Goal: Information Seeking & Learning: Learn about a topic

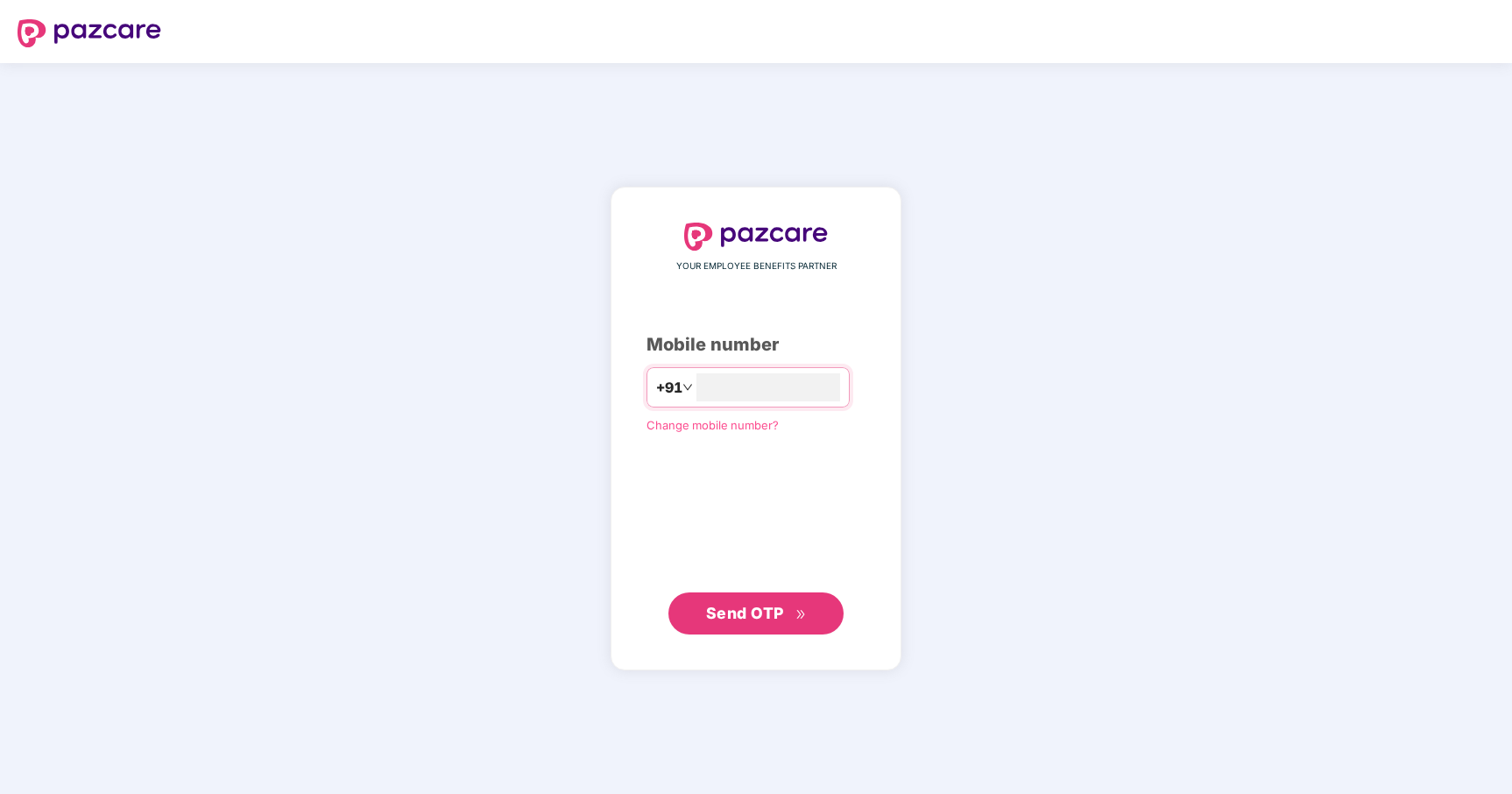
type input "**********"
click at [766, 598] on button "Send OTP" at bounding box center [756, 612] width 175 height 42
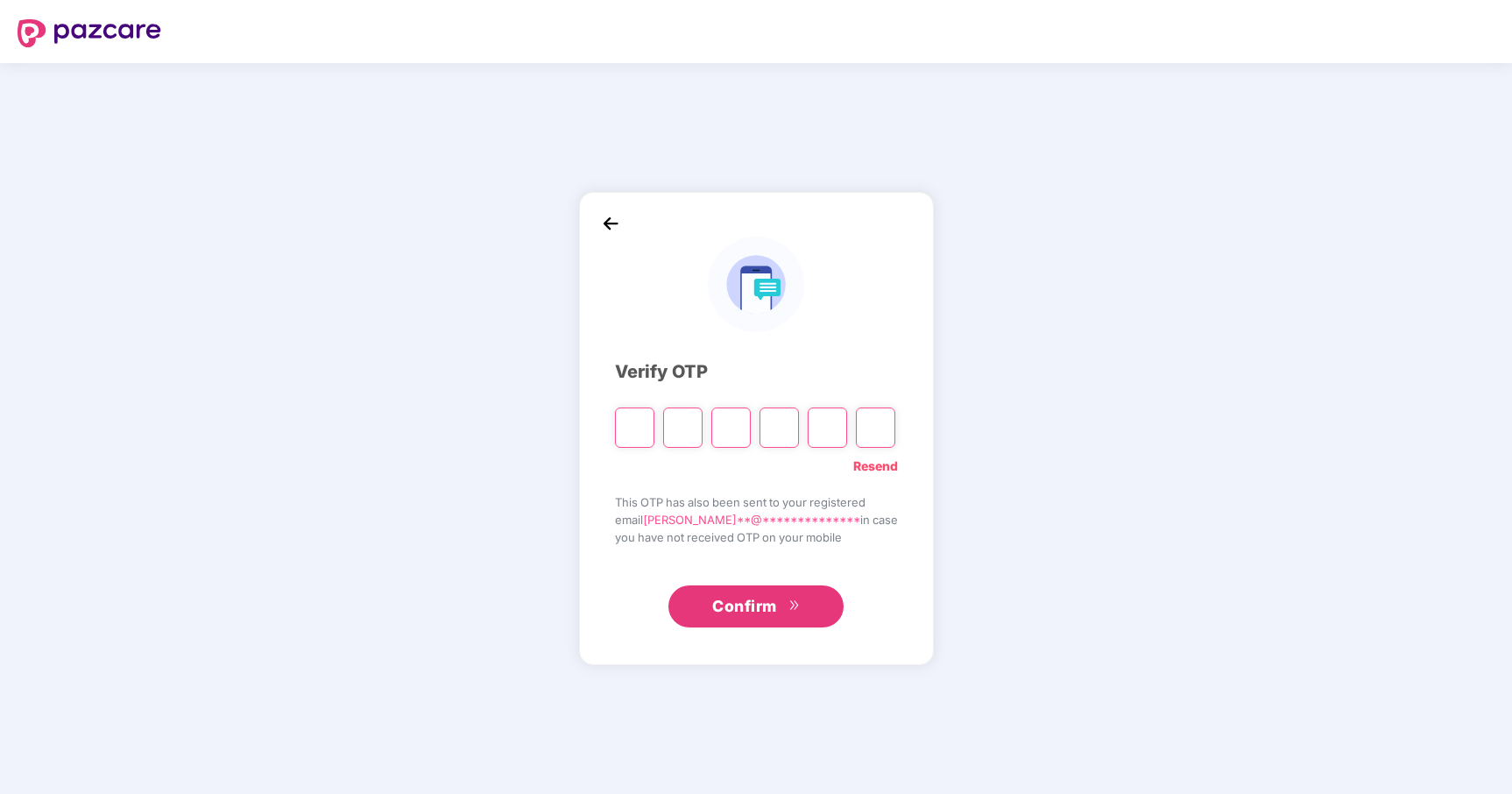
type input "*"
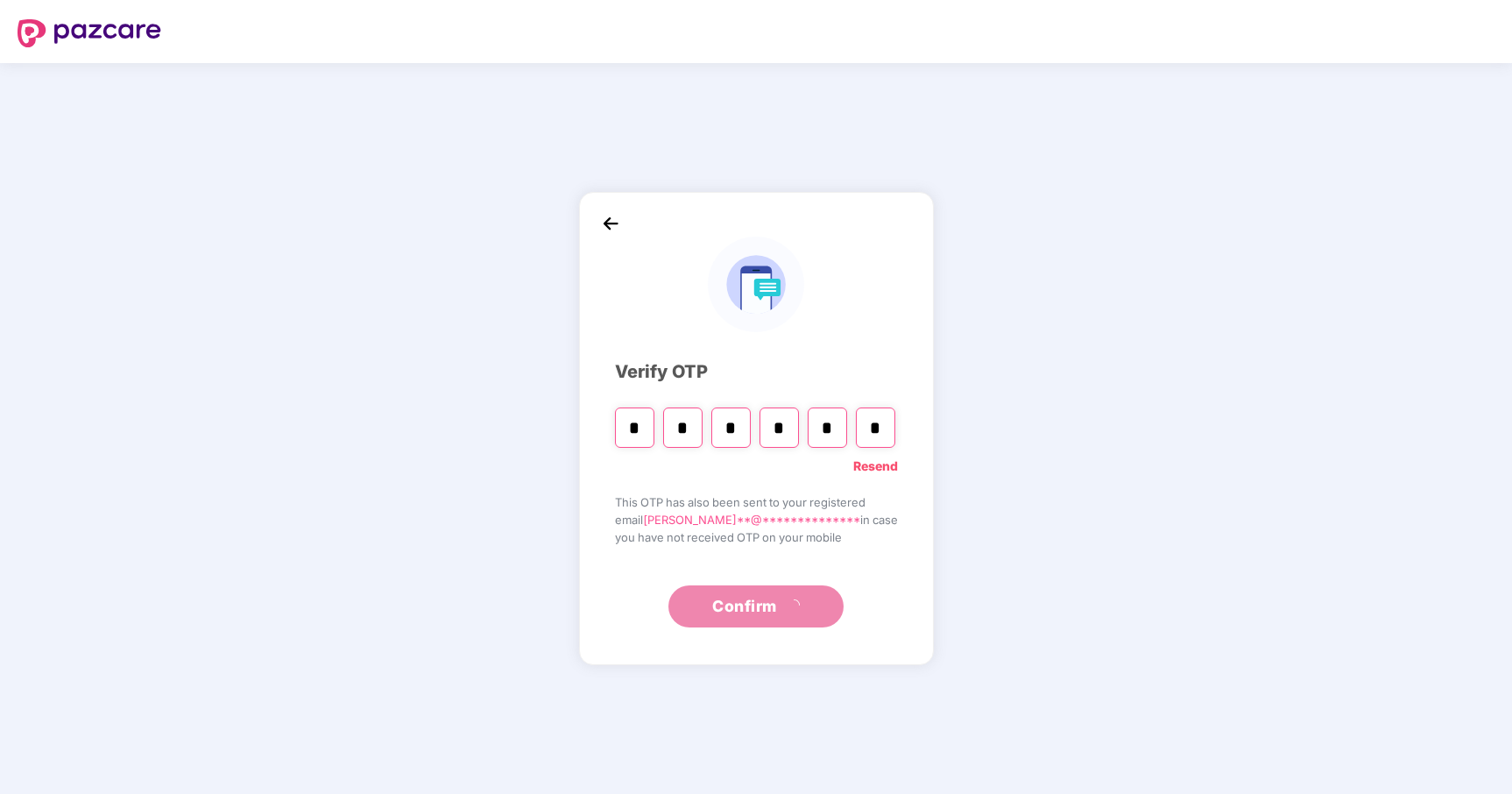
type input "*"
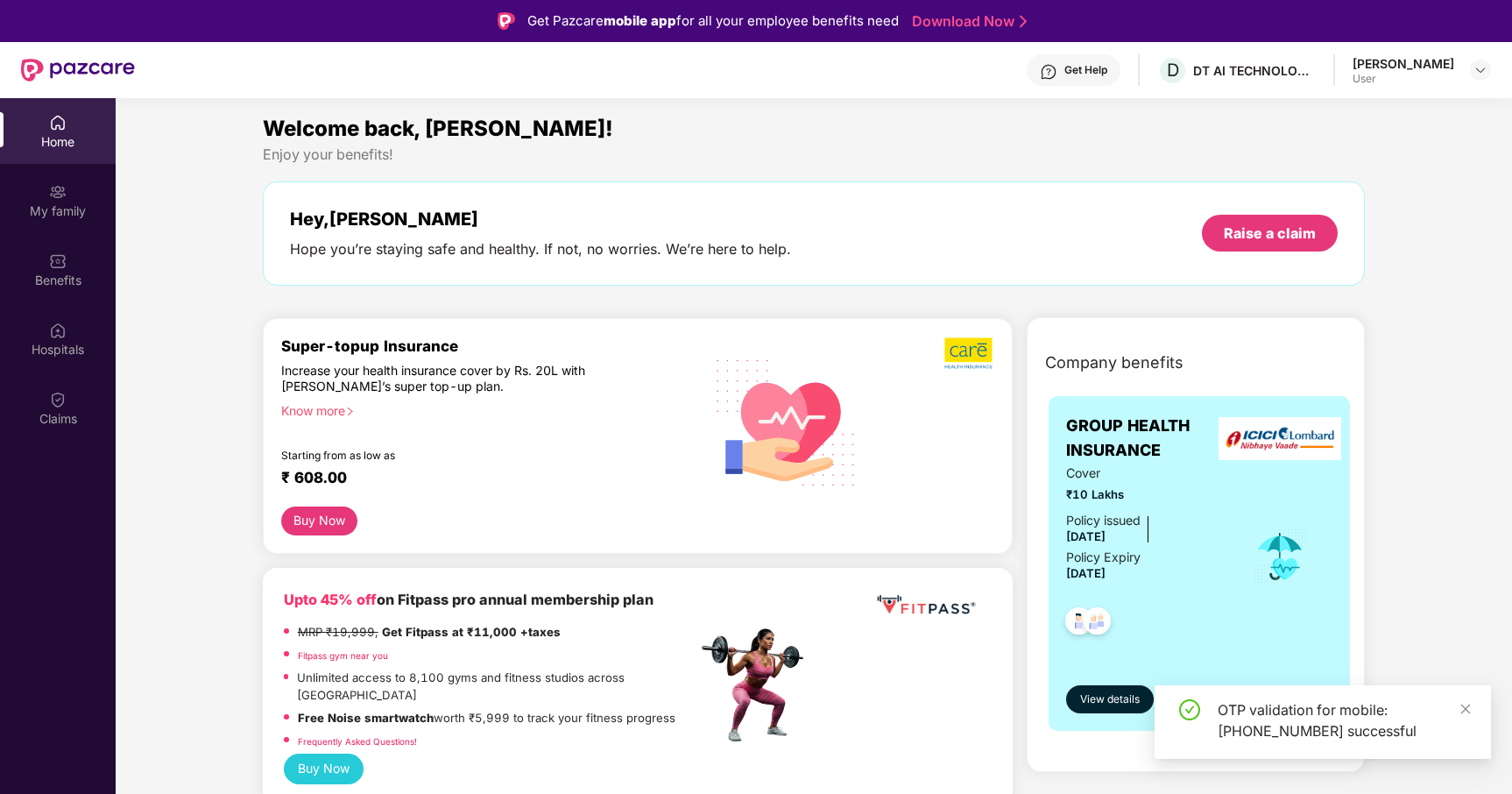
scroll to position [2, 0]
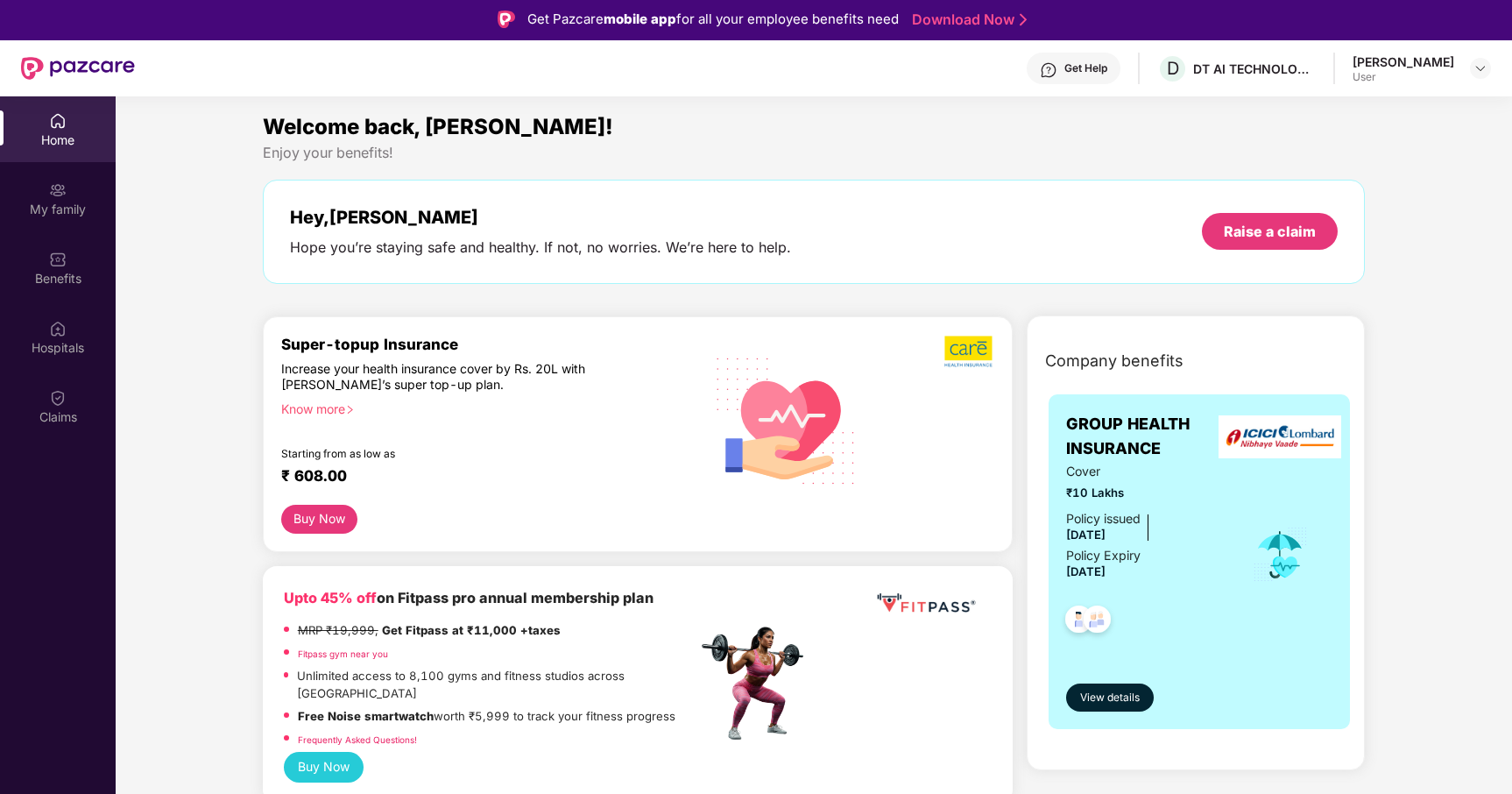
click at [49, 113] on div "Home" at bounding box center [57, 129] width 115 height 66
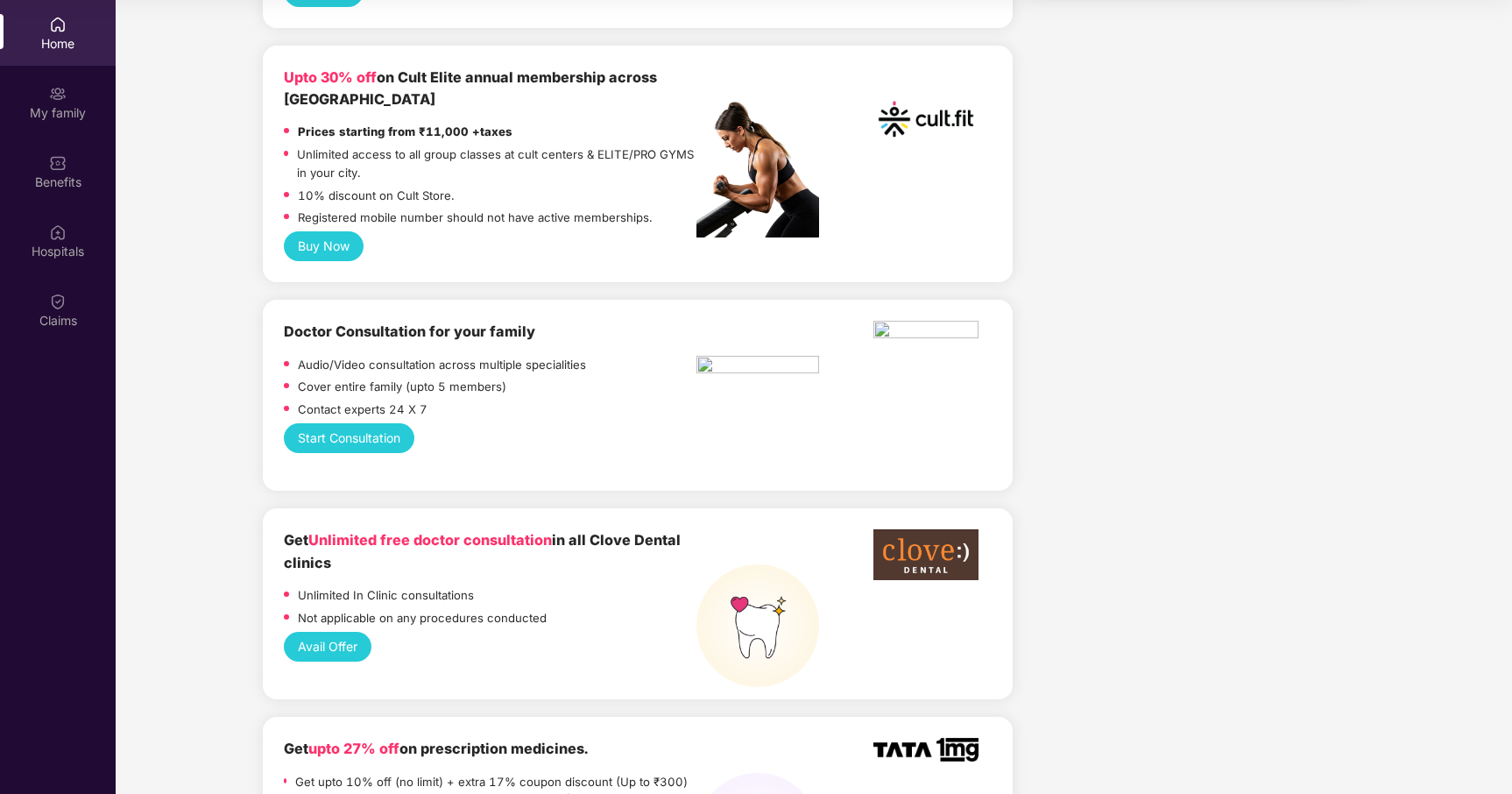
scroll to position [0, 0]
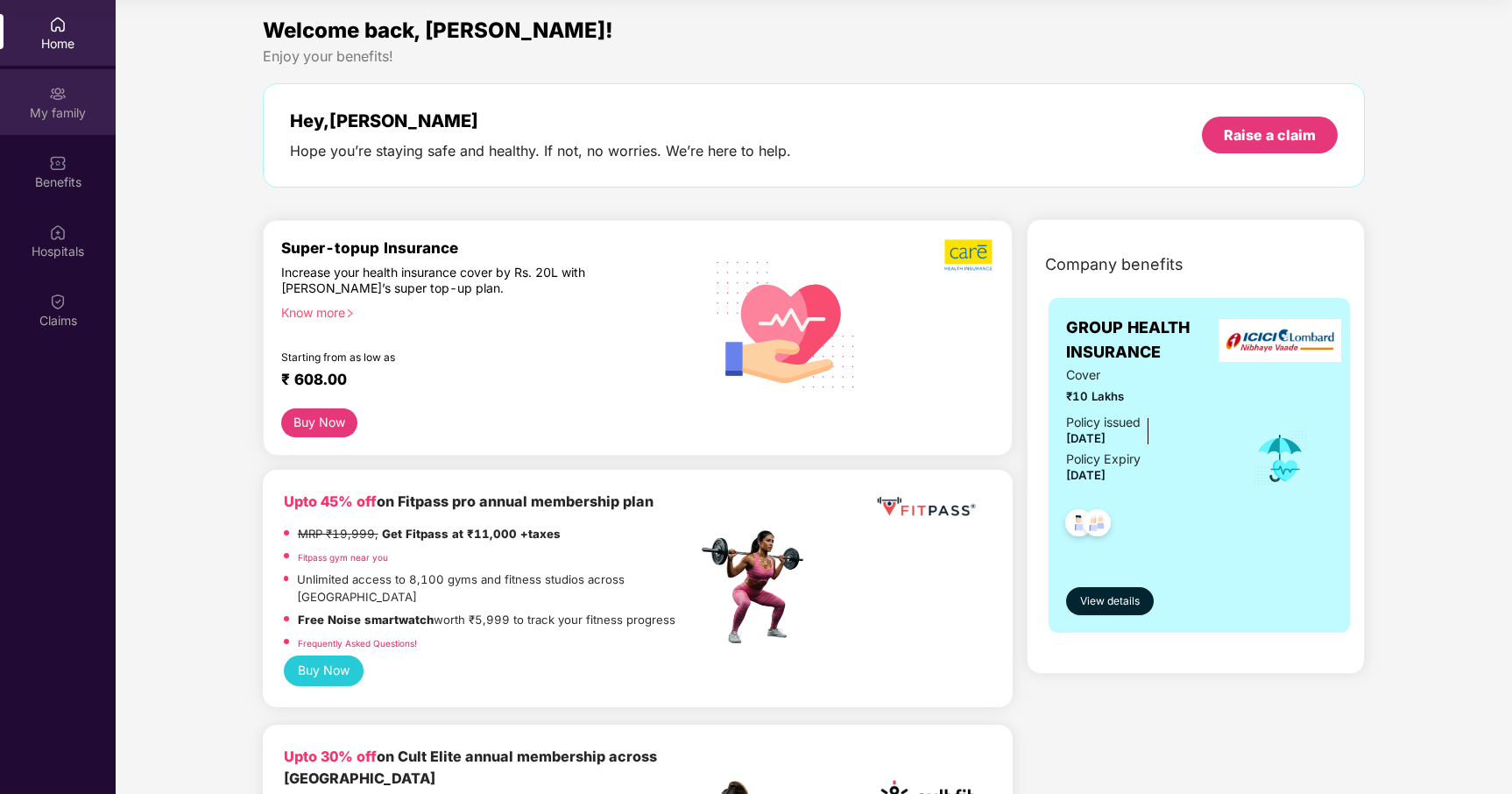
click at [52, 93] on img at bounding box center [57, 93] width 17 height 17
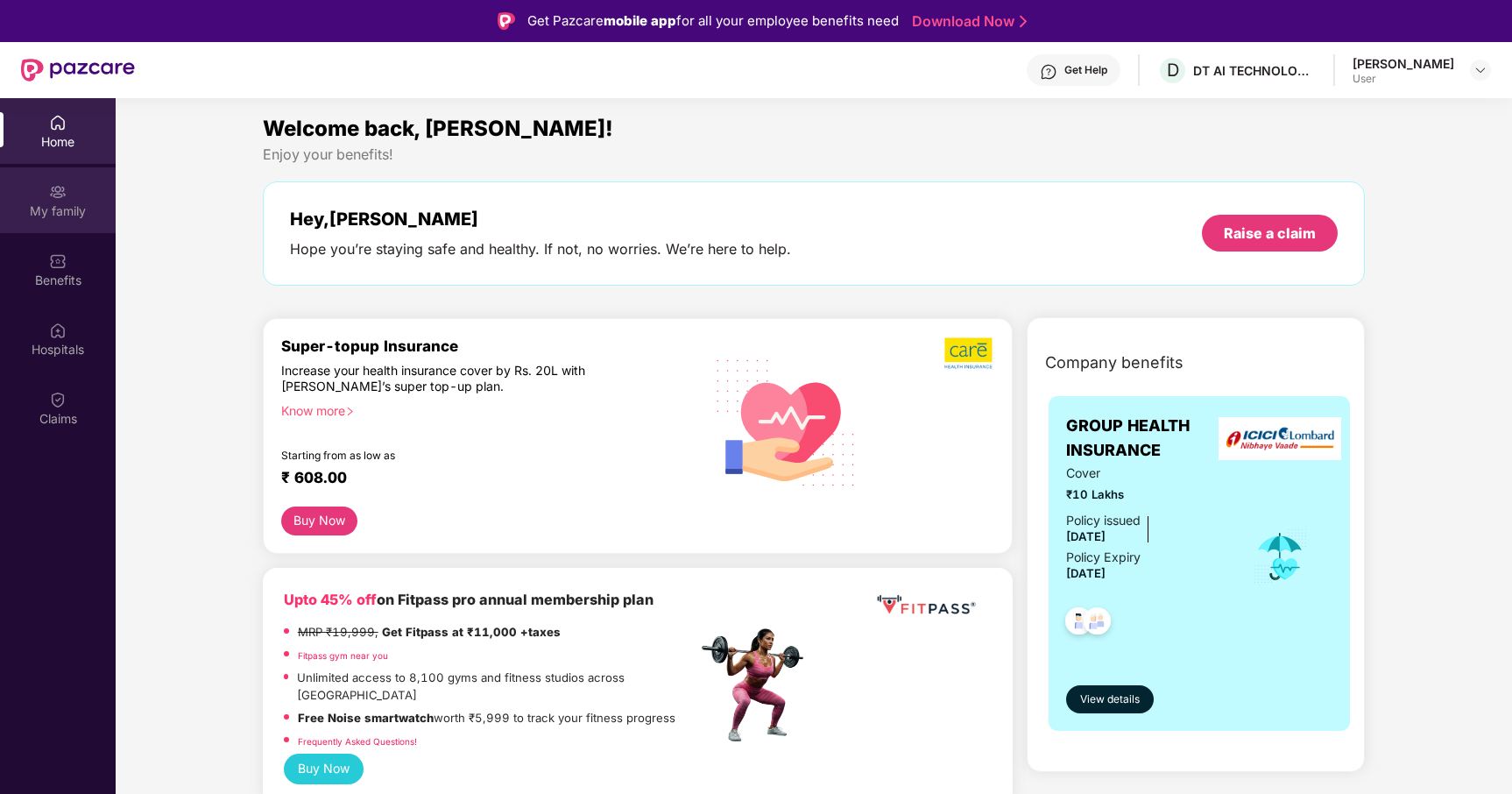
click at [40, 184] on div "My family" at bounding box center [57, 200] width 115 height 66
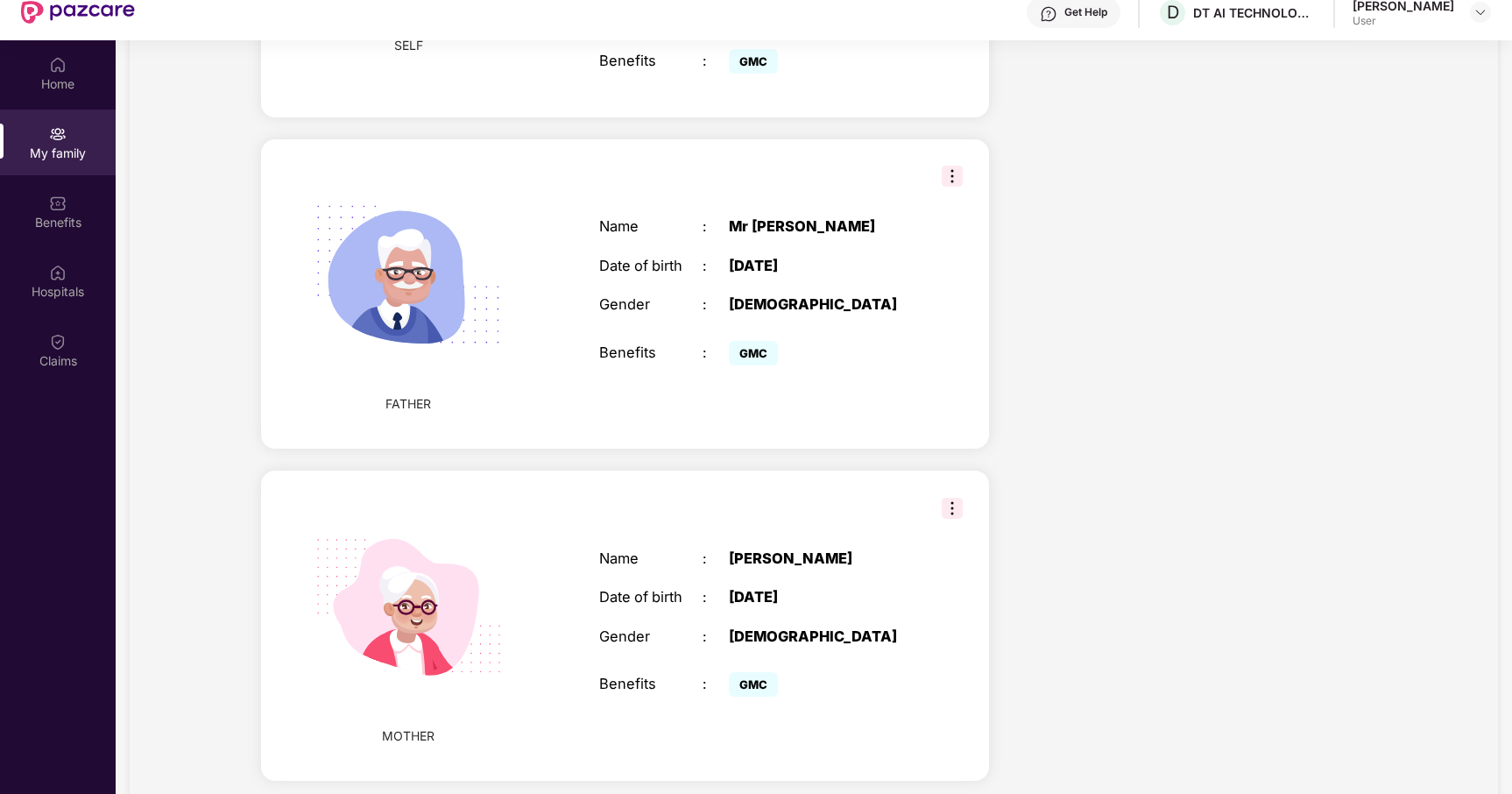
scroll to position [57, 0]
click at [955, 167] on img at bounding box center [952, 177] width 21 height 21
click at [917, 260] on div "Name : Mr Amitabh Kumar Verma Date of birth : 26 Aug 1978 Gender : MALE Benefit…" at bounding box center [754, 295] width 346 height 195
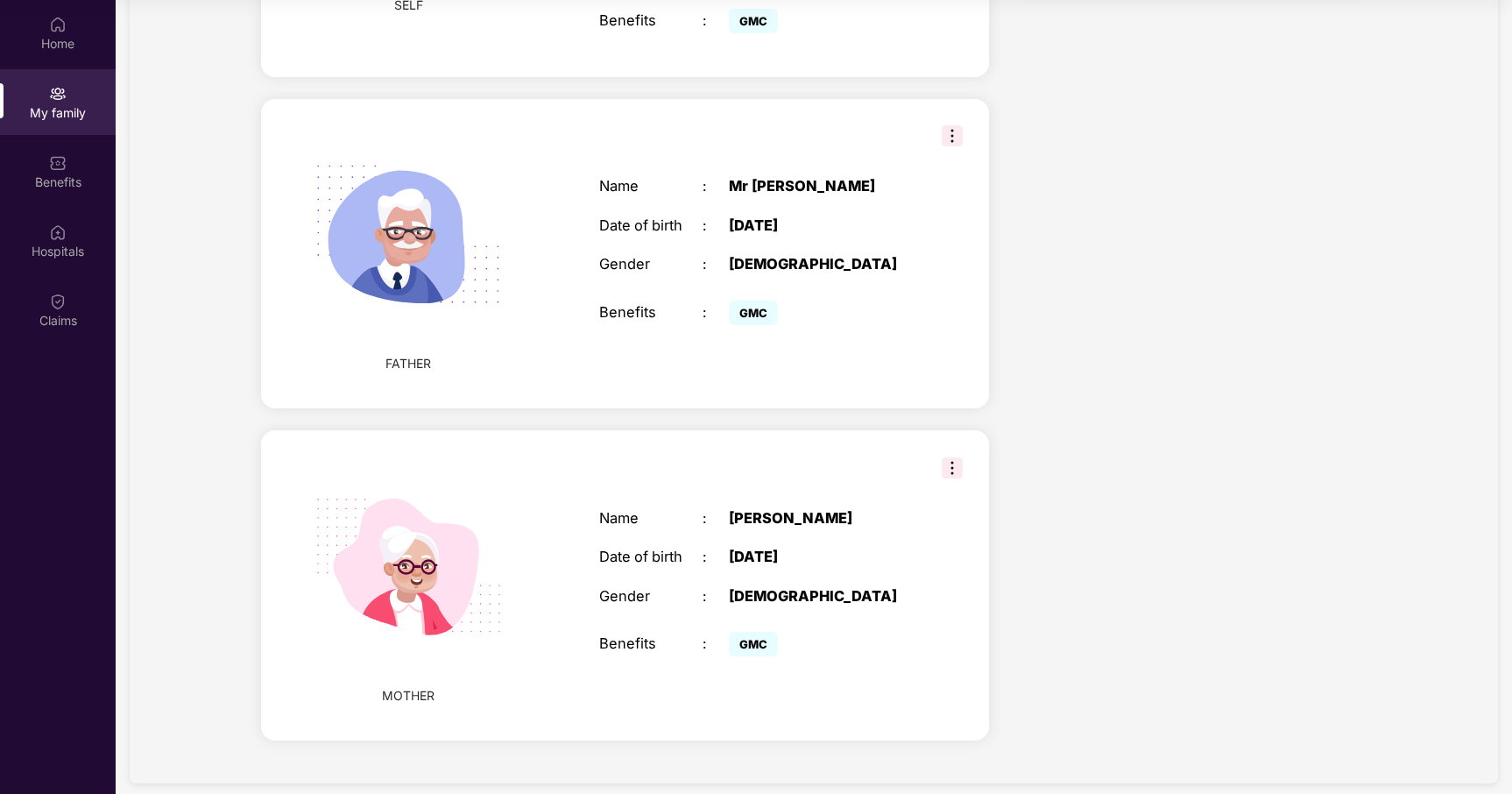
click at [954, 459] on img at bounding box center [952, 468] width 21 height 21
click at [833, 488] on div "Name : Mr Pushpa Kumari Verma Date of birth : 04 Apr 1970 Gender : FEMALE Benef…" at bounding box center [754, 585] width 346 height 195
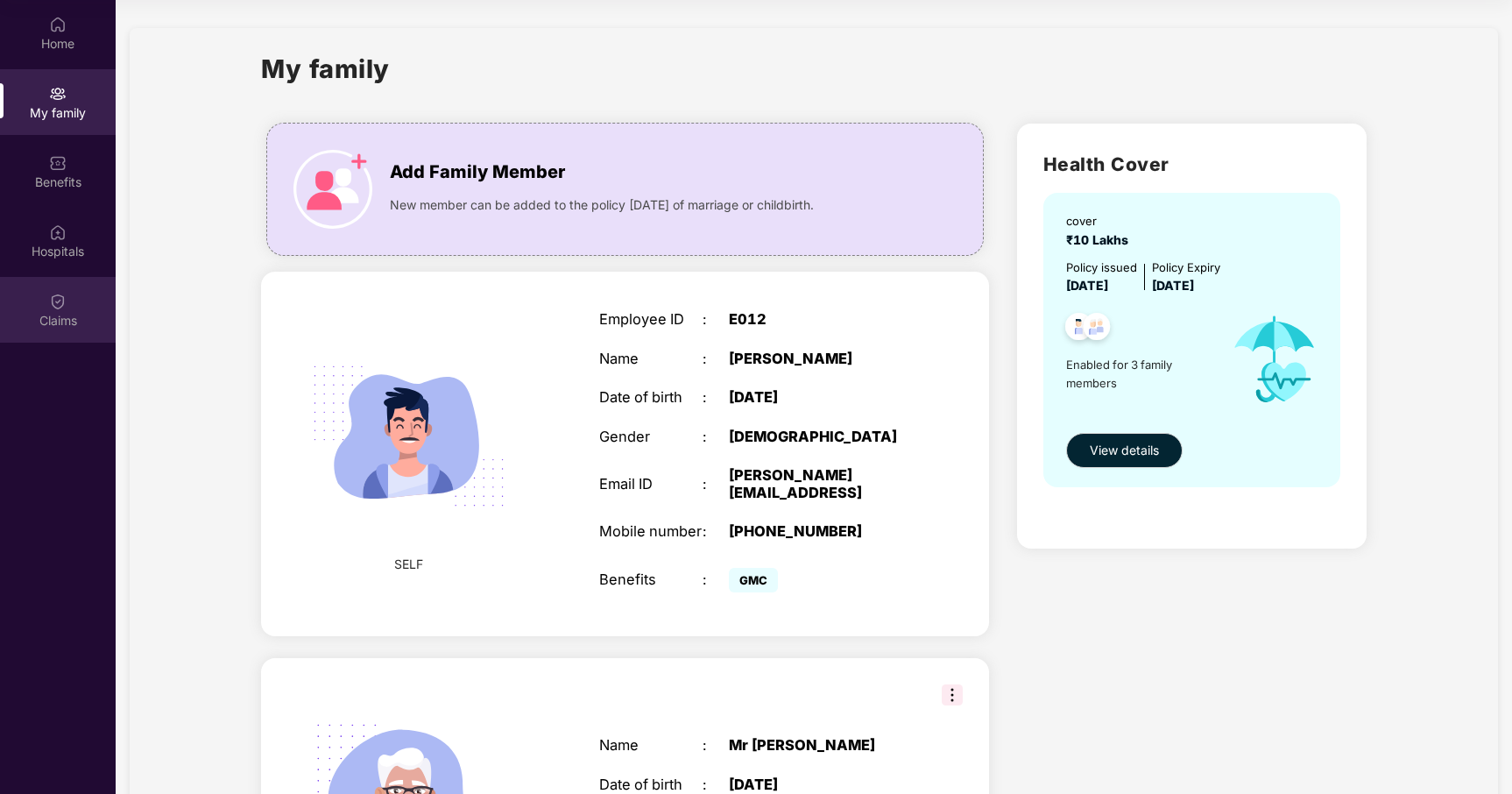
click at [71, 340] on div "Claims" at bounding box center [57, 309] width 115 height 66
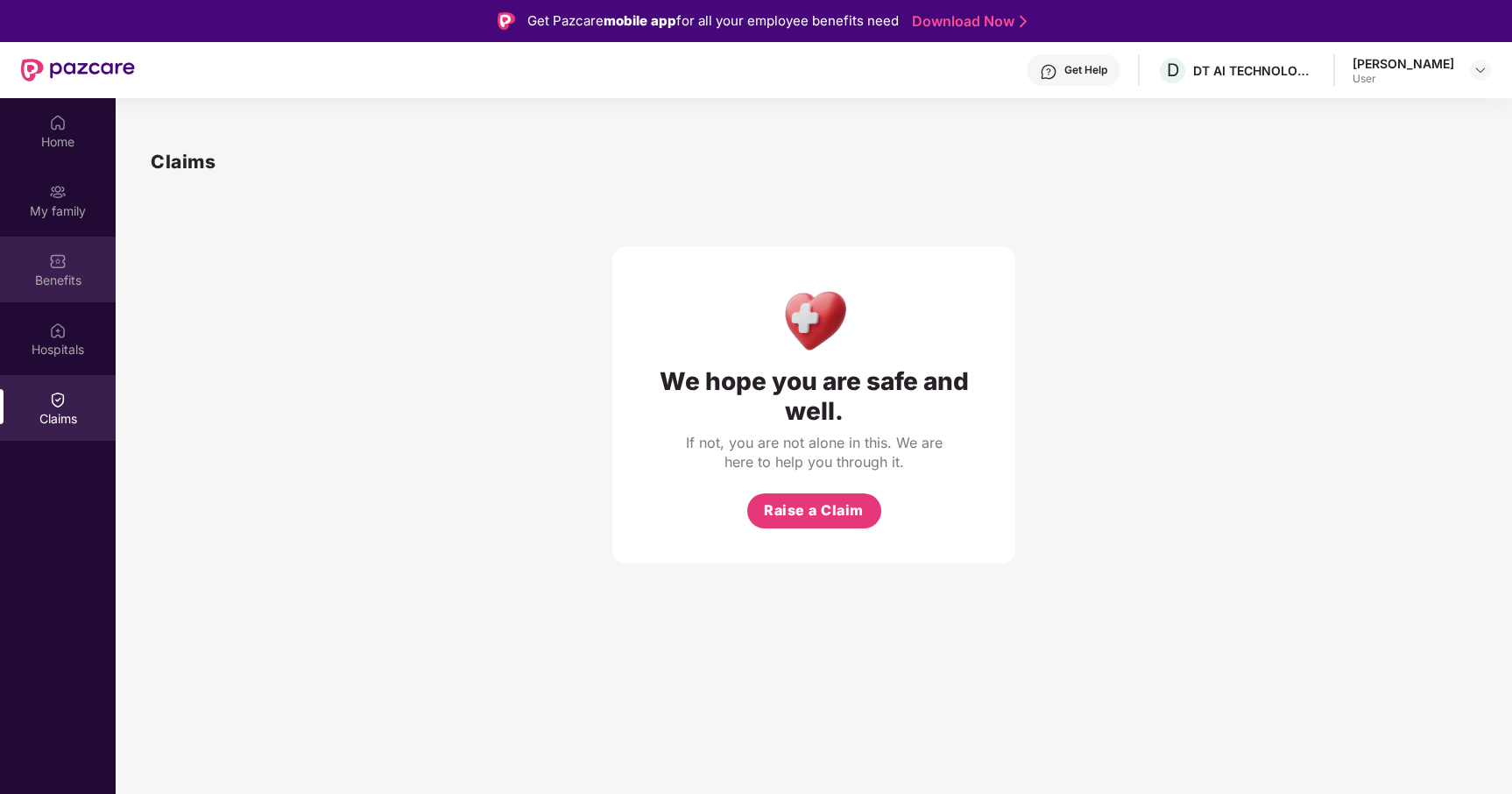
click at [72, 268] on div "Benefits" at bounding box center [57, 269] width 115 height 66
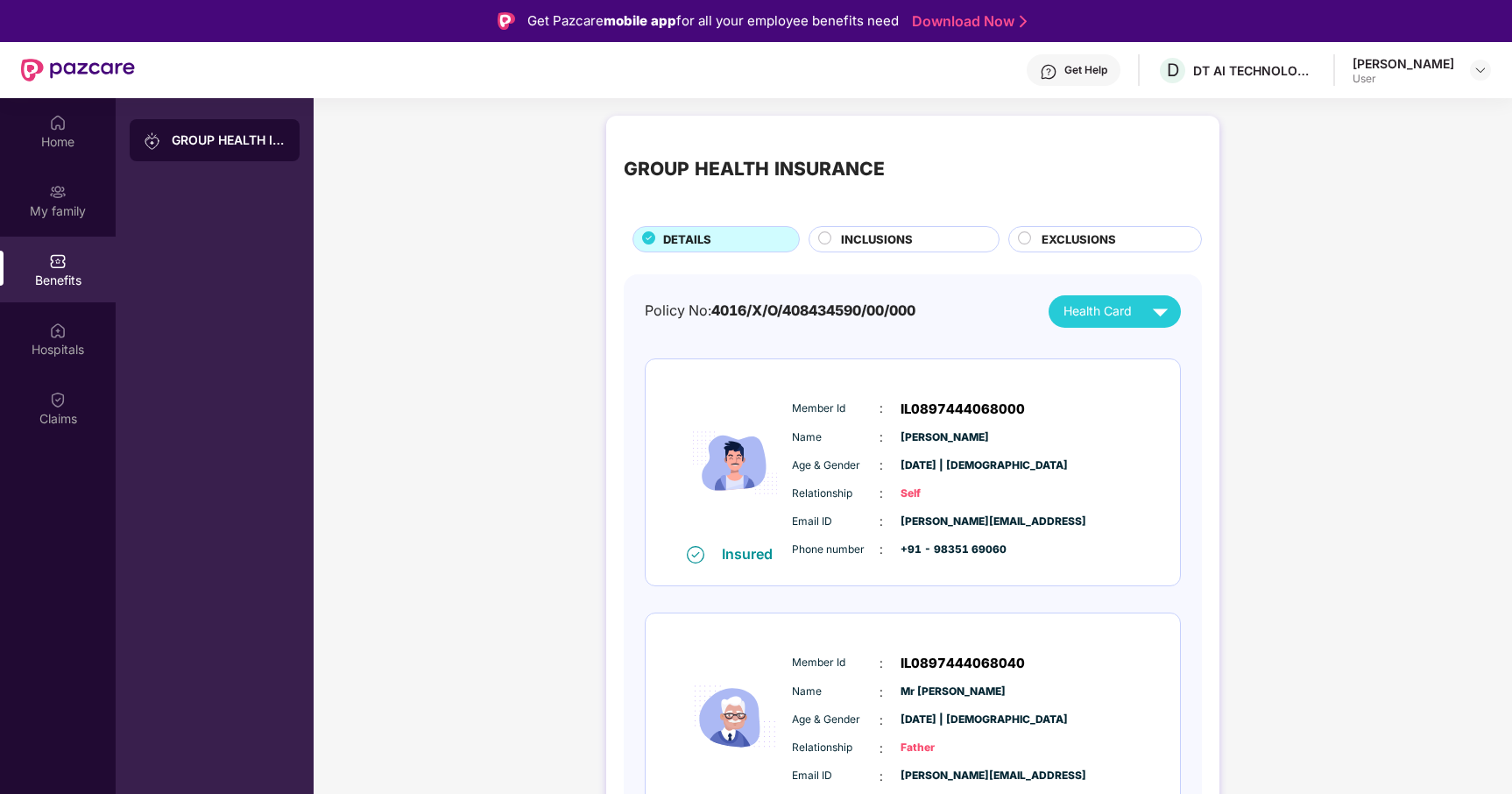
click at [1109, 304] on span "Health Card" at bounding box center [1098, 311] width 69 height 19
click at [1166, 347] on div "[PERSON_NAME]" at bounding box center [1100, 351] width 133 height 19
click at [1124, 295] on div "Policy No: 4016/X/O/408434590/00/000 Health Card Insured Member Id : IL08974440…" at bounding box center [912, 718] width 579 height 886
click at [1131, 312] on div "Health Card" at bounding box center [1120, 312] width 112 height 31
click at [1180, 387] on div "Policy No: 4016/X/O/408434590/00/000 Health Card Insured Member Id : IL08974440…" at bounding box center [912, 718] width 579 height 886
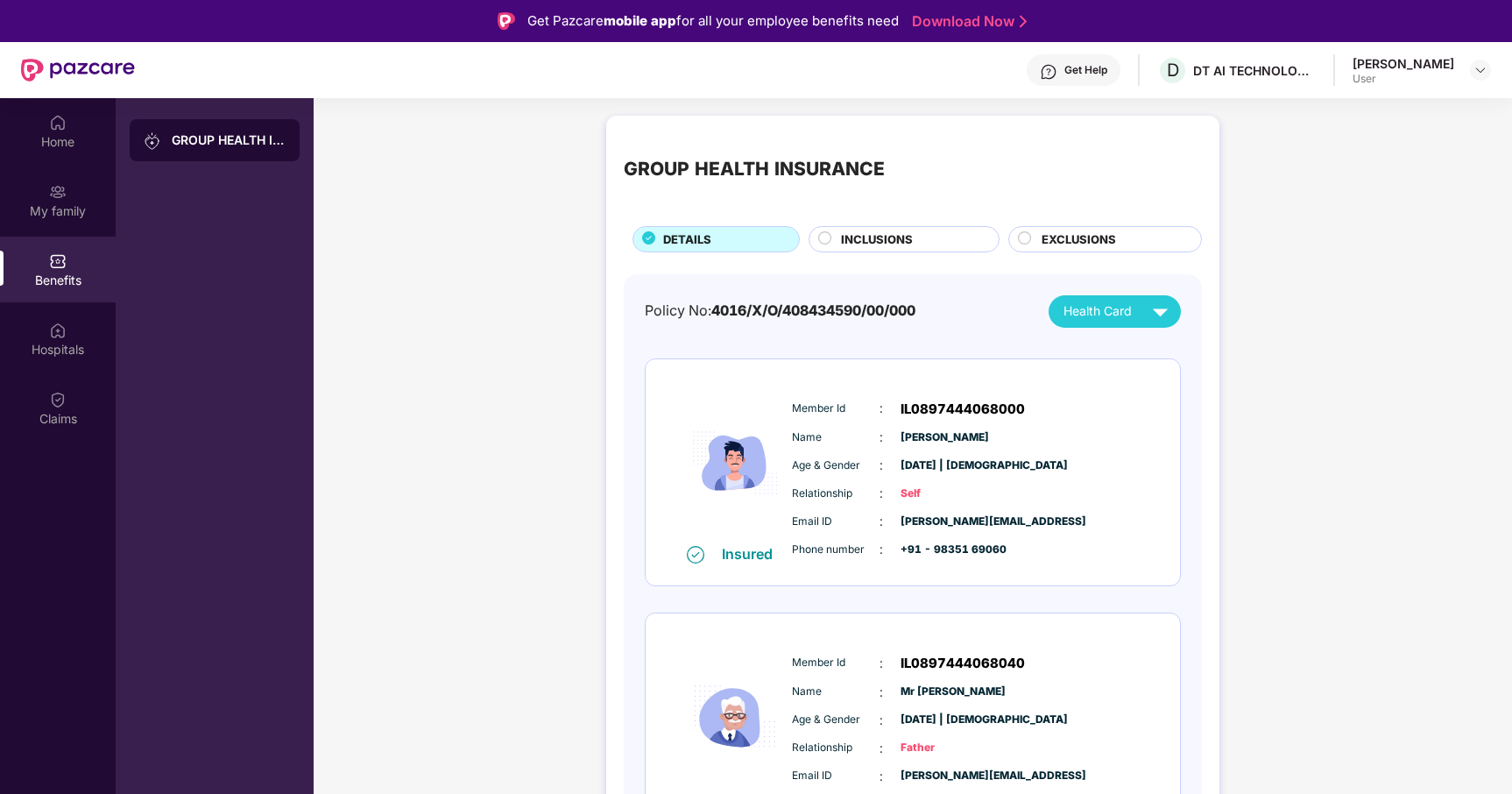
click at [1153, 298] on img at bounding box center [1160, 312] width 31 height 31
click at [1176, 371] on li "Mr [PERSON_NAME]" at bounding box center [1100, 386] width 154 height 35
click at [1156, 322] on img at bounding box center [1160, 312] width 31 height 31
click at [1166, 412] on div "[PERSON_NAME]" at bounding box center [1100, 421] width 133 height 19
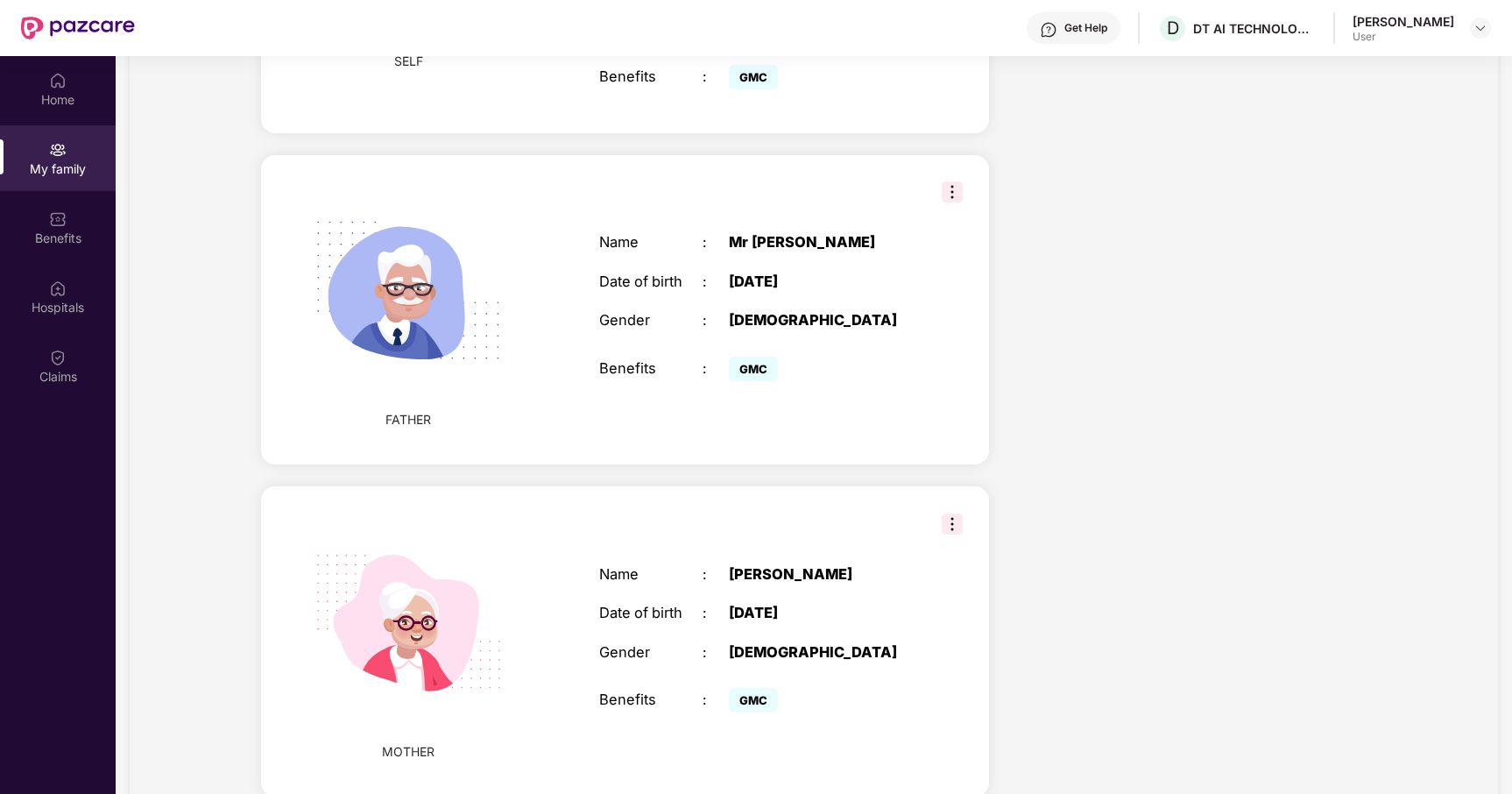
scroll to position [98, 0]
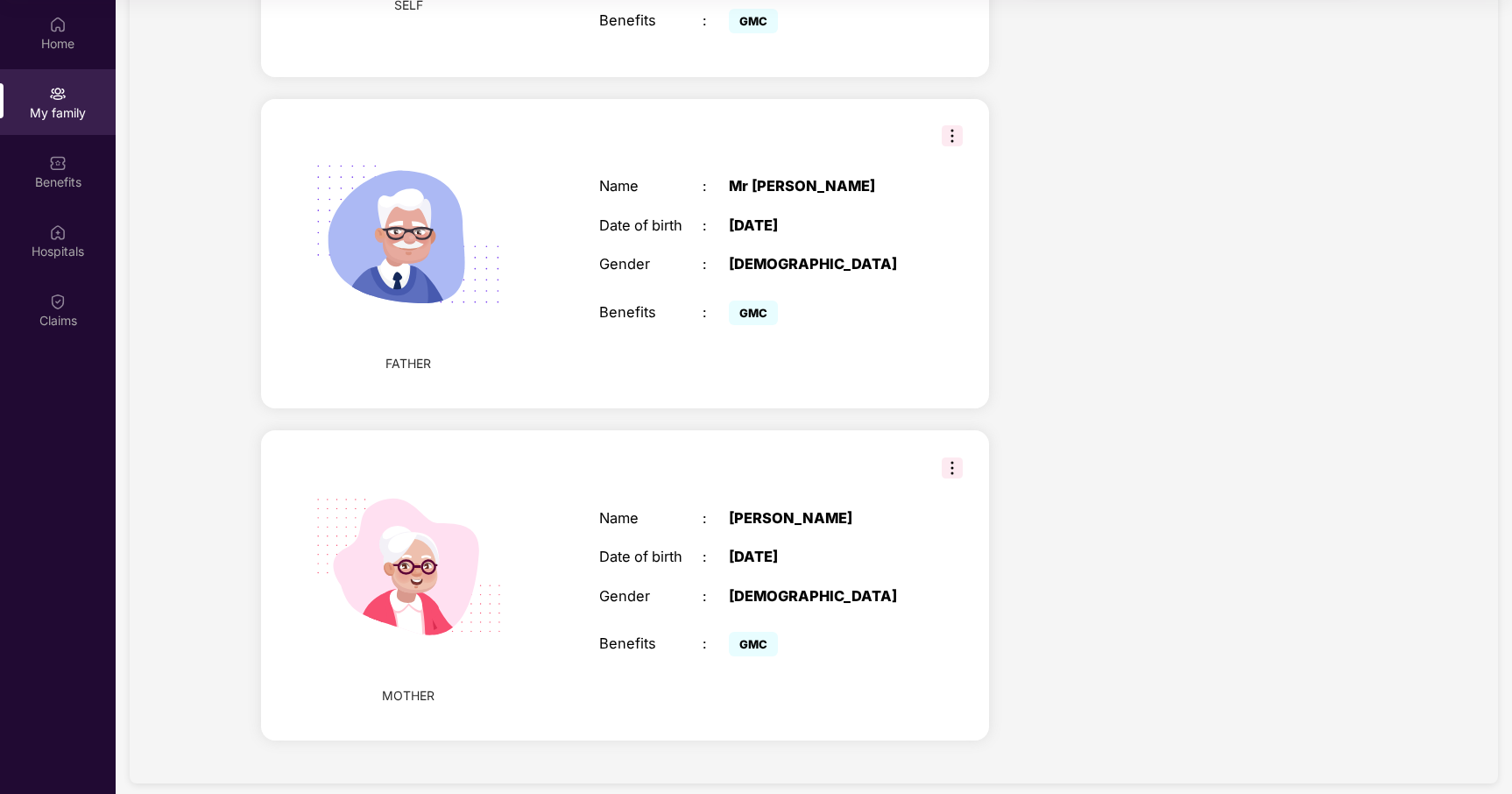
click at [942, 125] on img at bounding box center [952, 135] width 21 height 21
click at [1088, 123] on div "Health Cover cover ₹10 Lakhs Policy issued 09 Sept 2025 Policy Expiry 08 Sept 2…" at bounding box center [1192, 156] width 378 height 1211
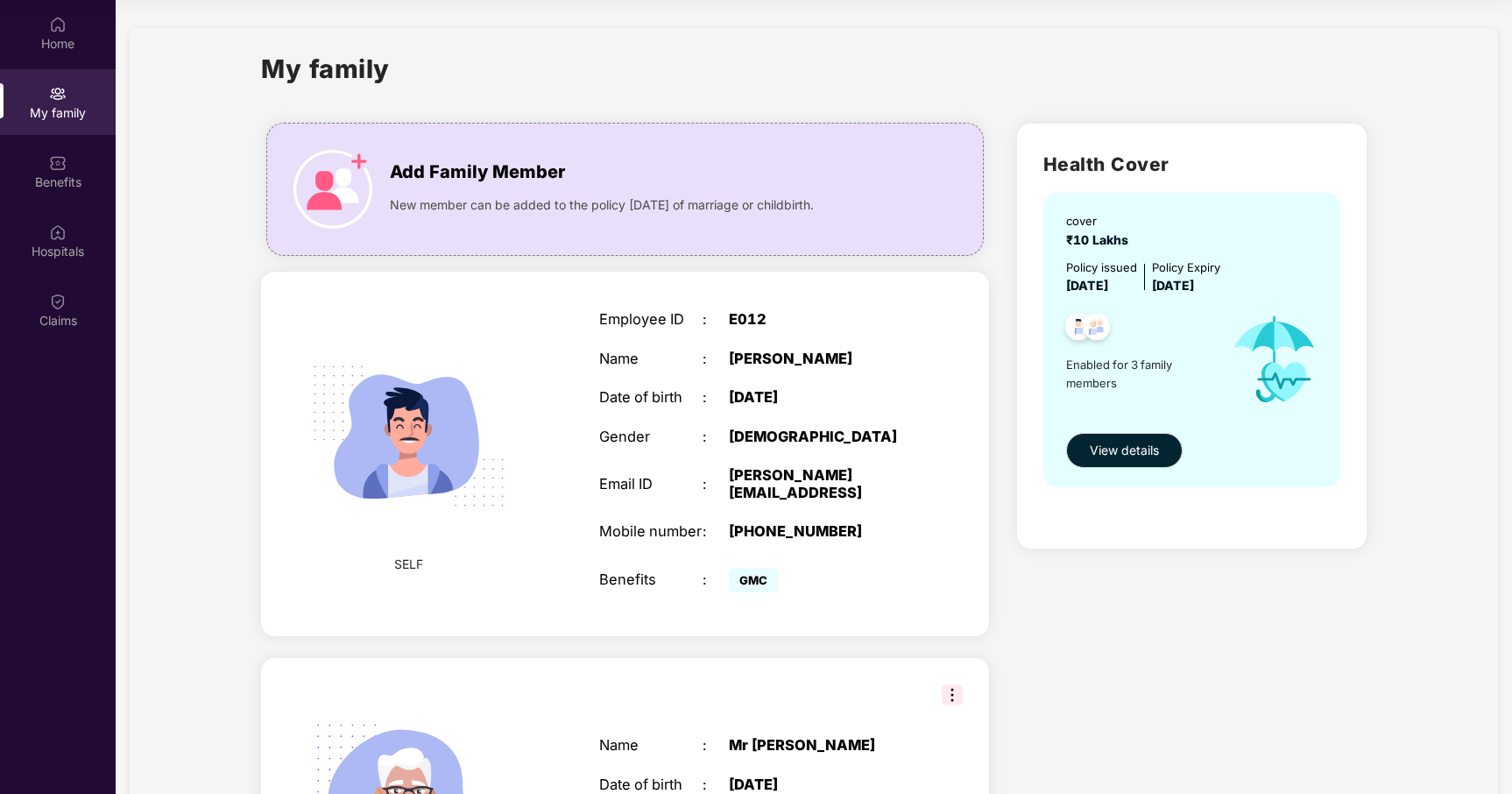
scroll to position [0, 0]
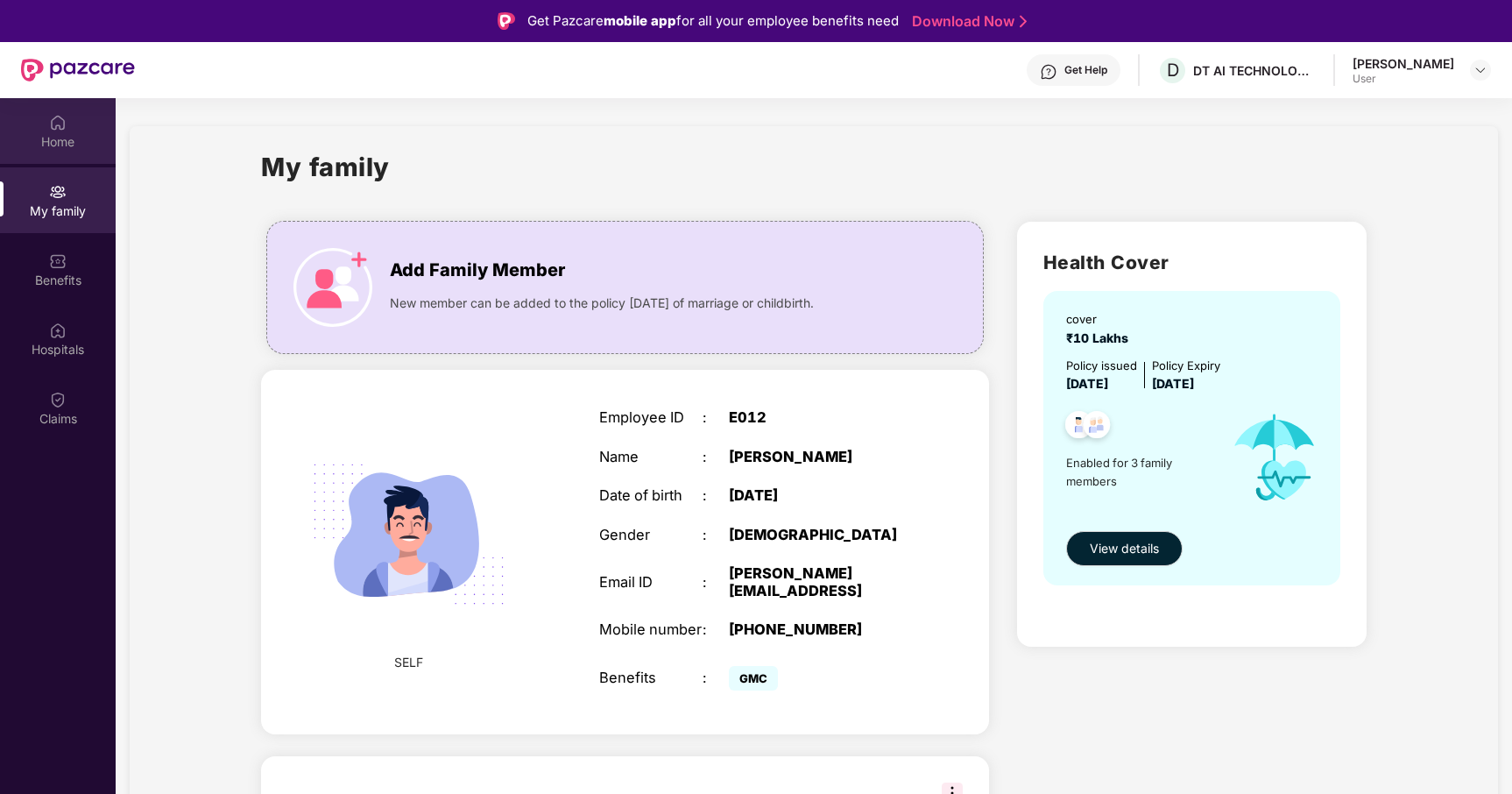
click at [50, 145] on div "Home" at bounding box center [57, 142] width 115 height 17
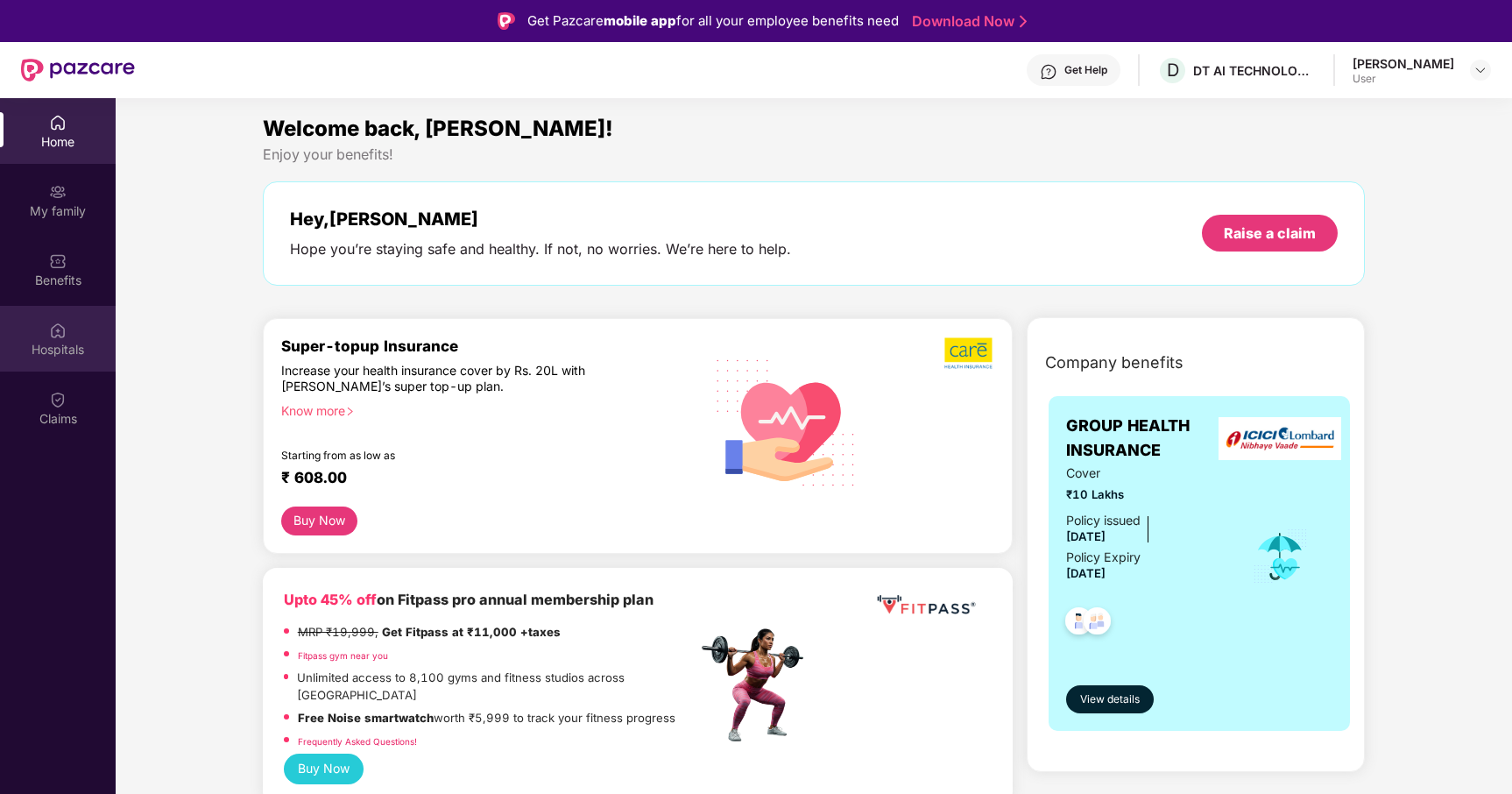
click at [54, 317] on div "Hospitals" at bounding box center [57, 338] width 115 height 66
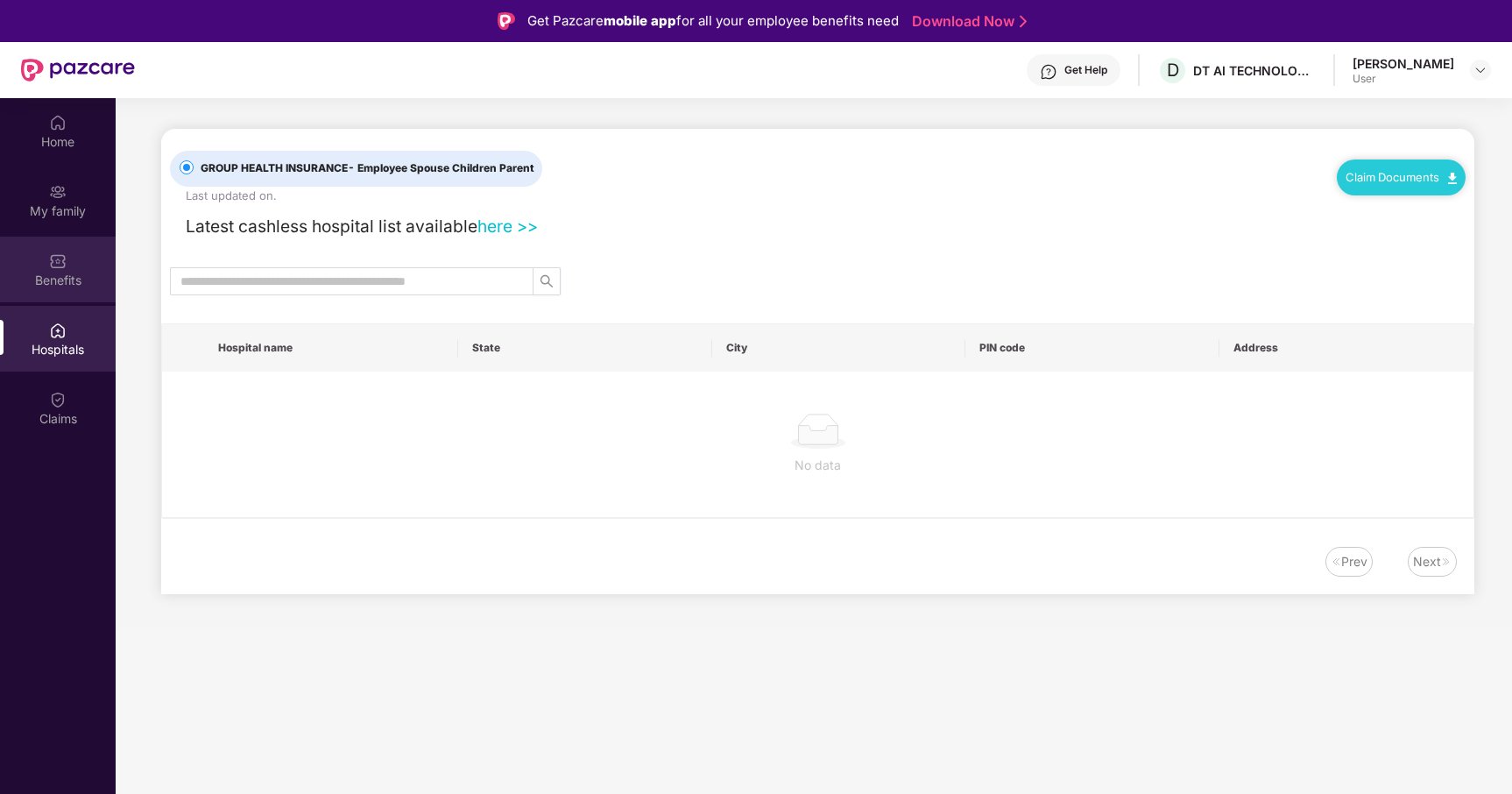
click at [58, 268] on img at bounding box center [57, 261] width 17 height 17
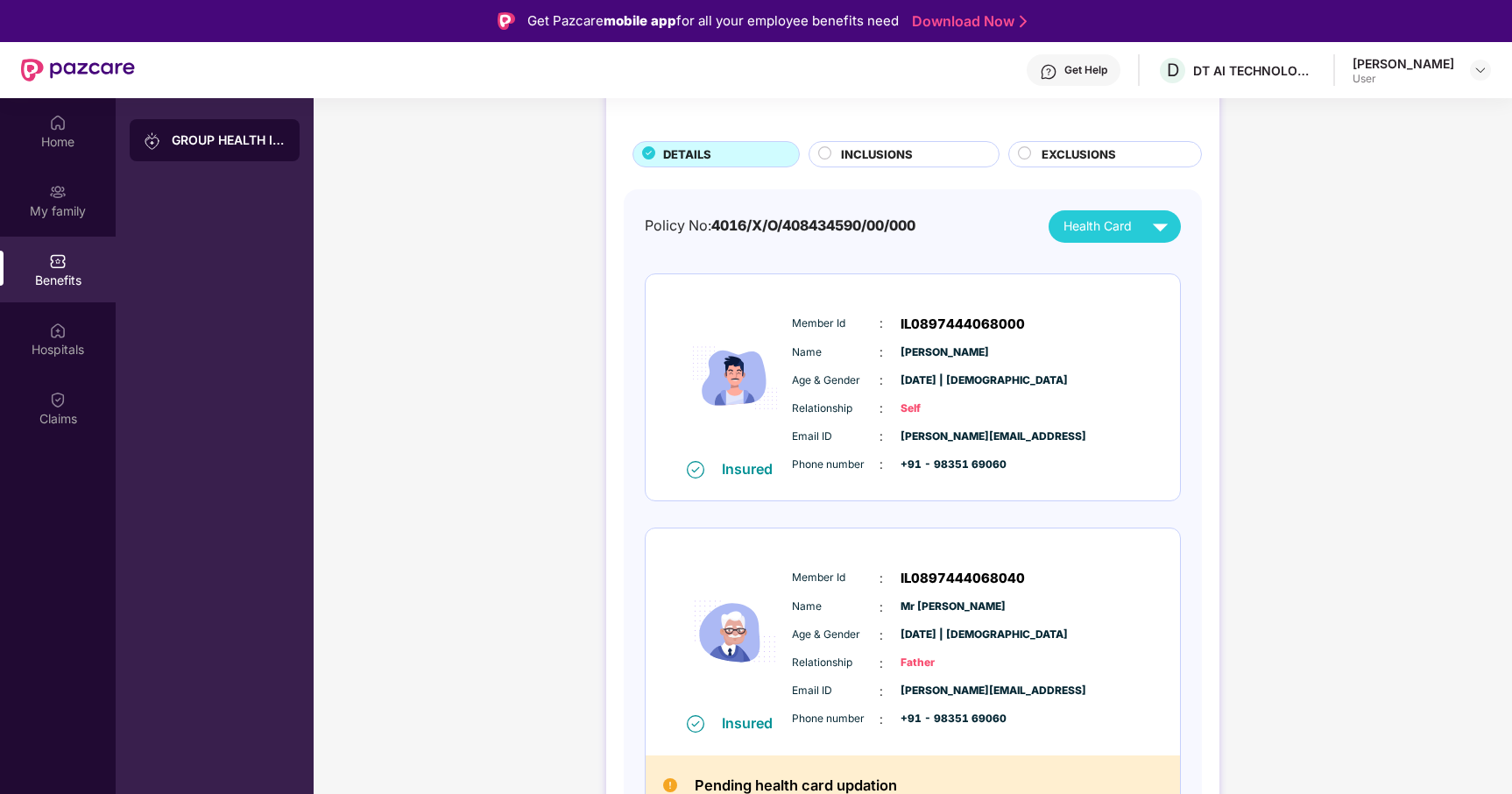
scroll to position [127, 0]
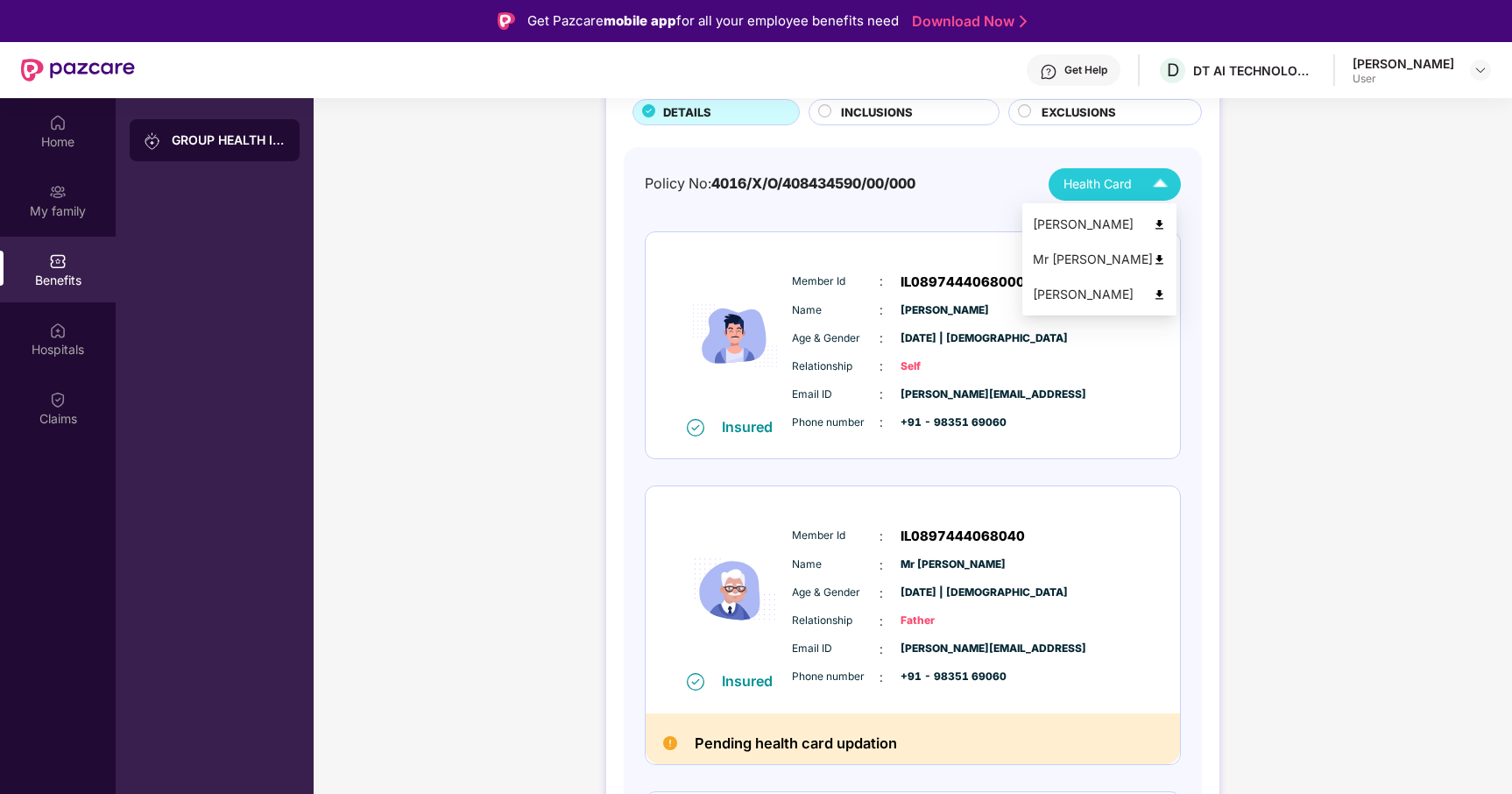
click at [1120, 187] on span "Health Card" at bounding box center [1098, 184] width 69 height 19
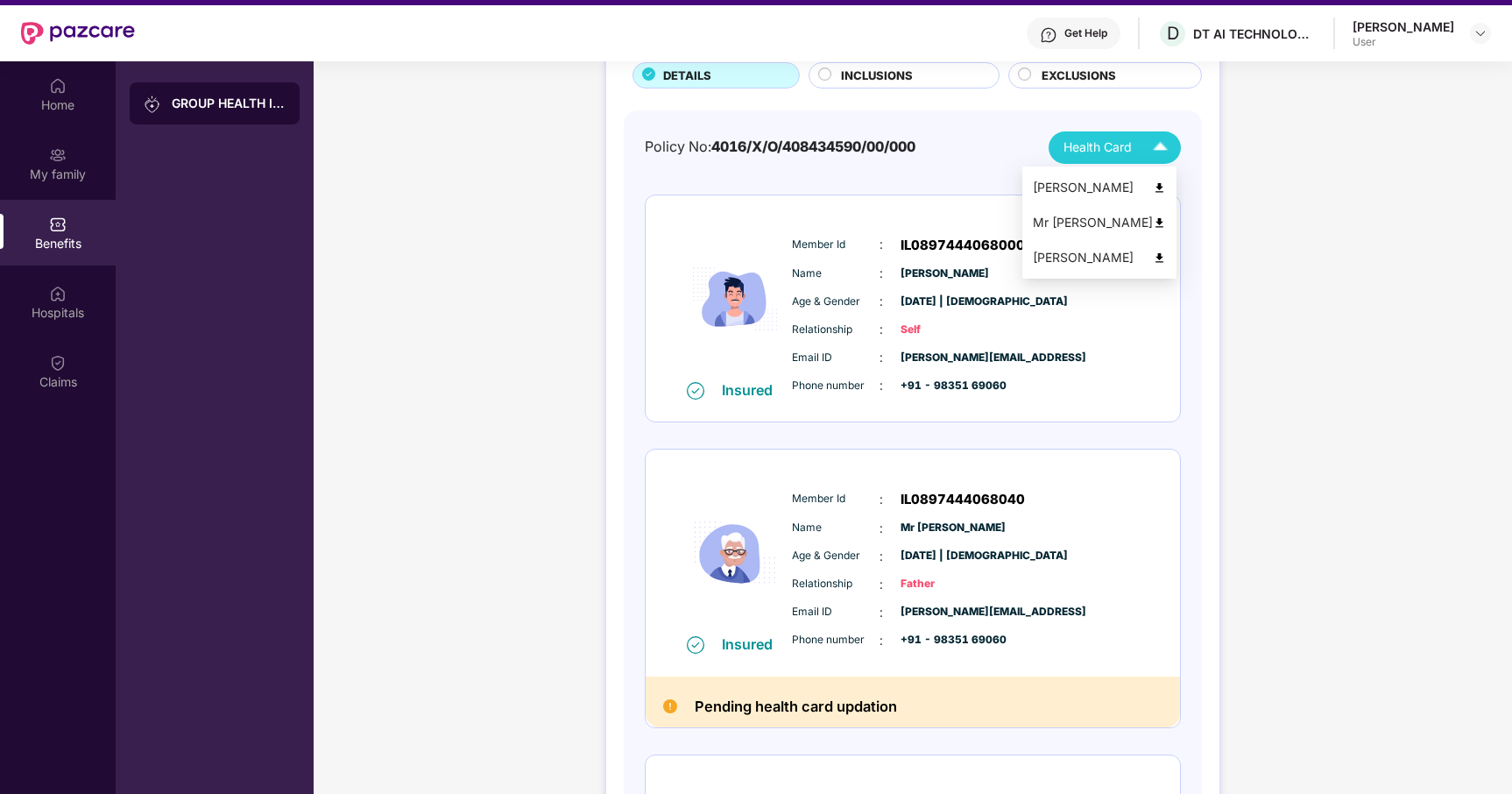
scroll to position [38, 0]
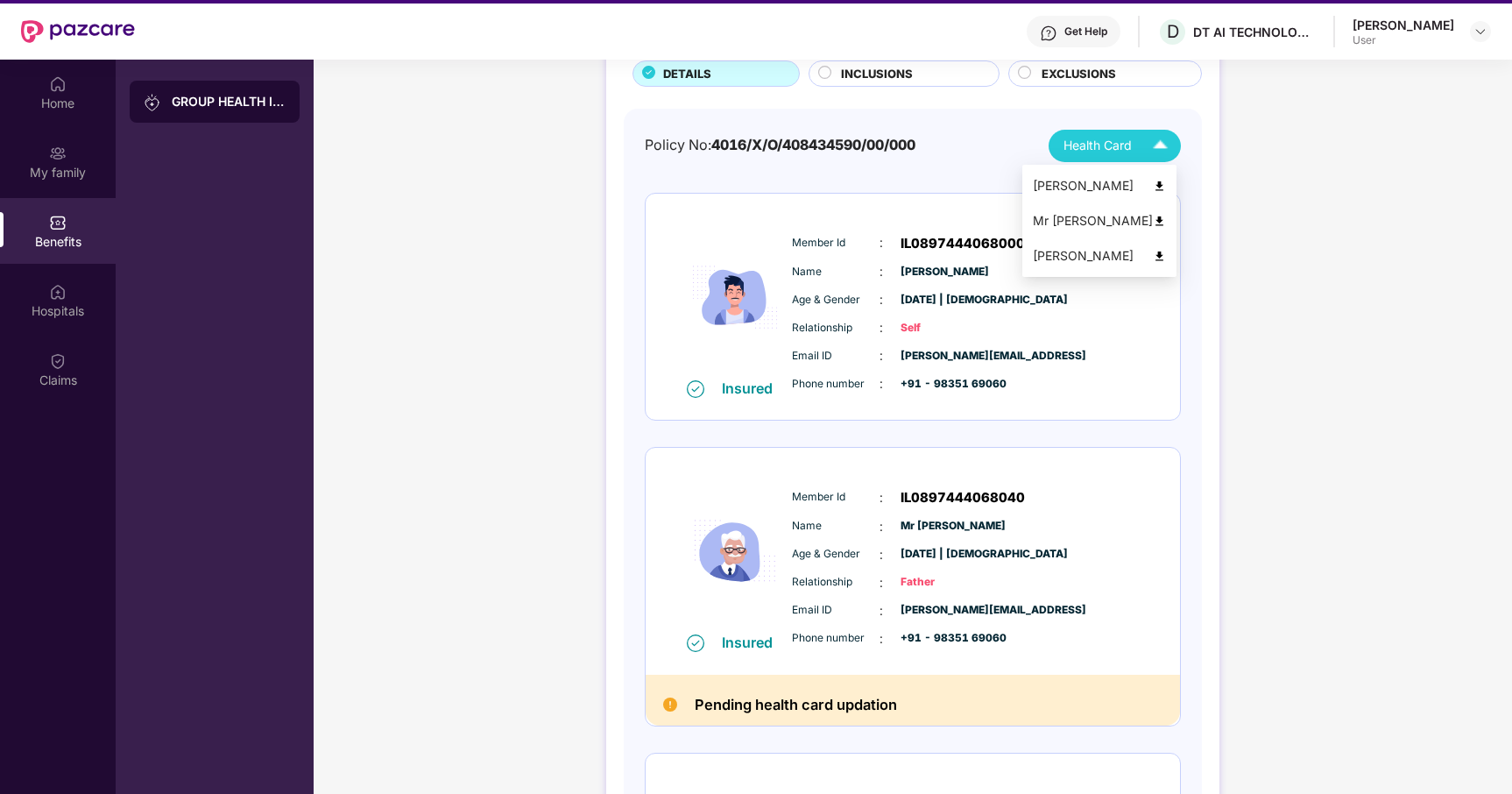
click at [1166, 184] on img at bounding box center [1159, 186] width 13 height 13
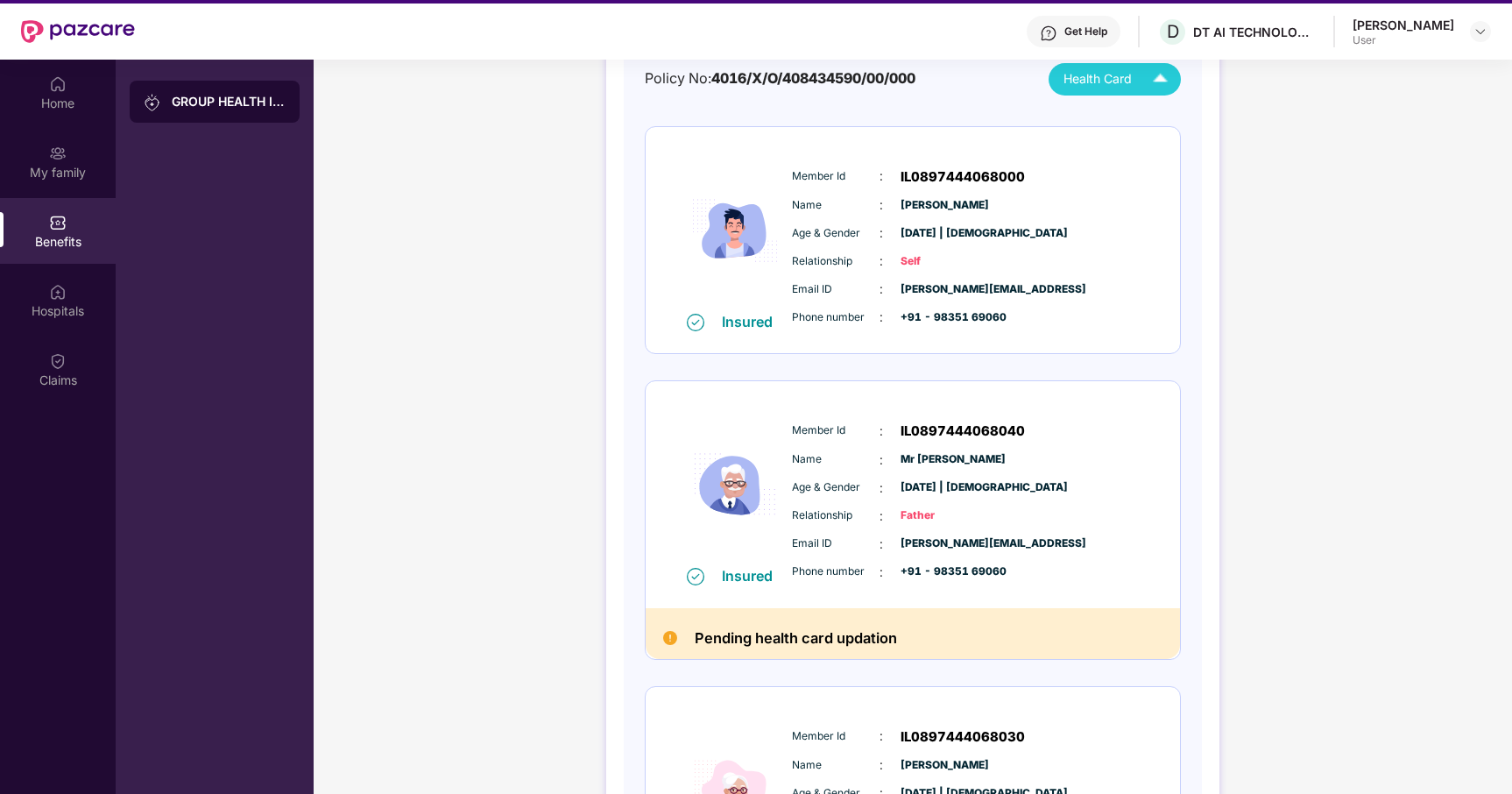
scroll to position [187, 0]
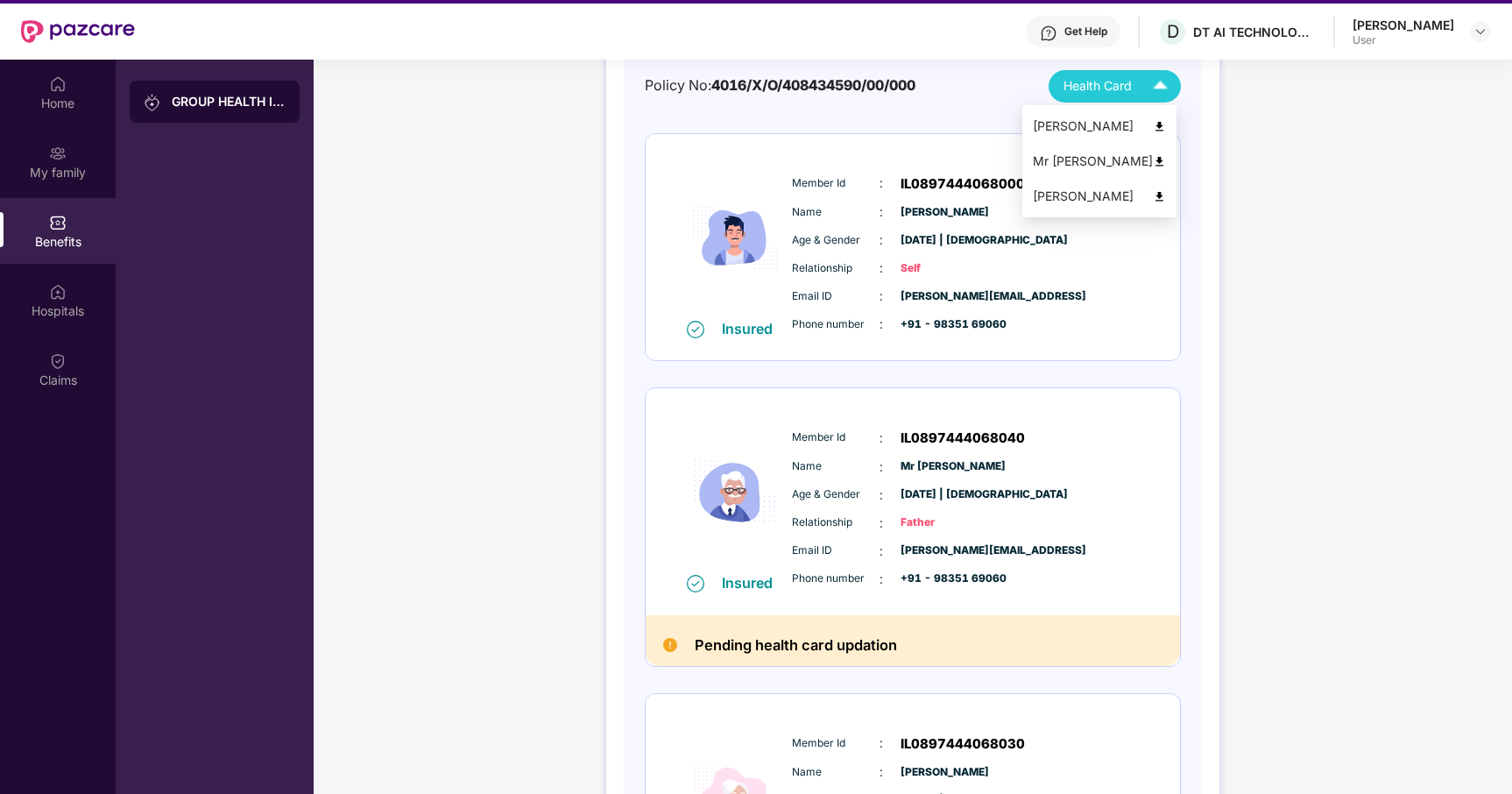
click at [1147, 92] on img at bounding box center [1160, 86] width 31 height 31
click at [1166, 159] on img at bounding box center [1159, 162] width 13 height 13
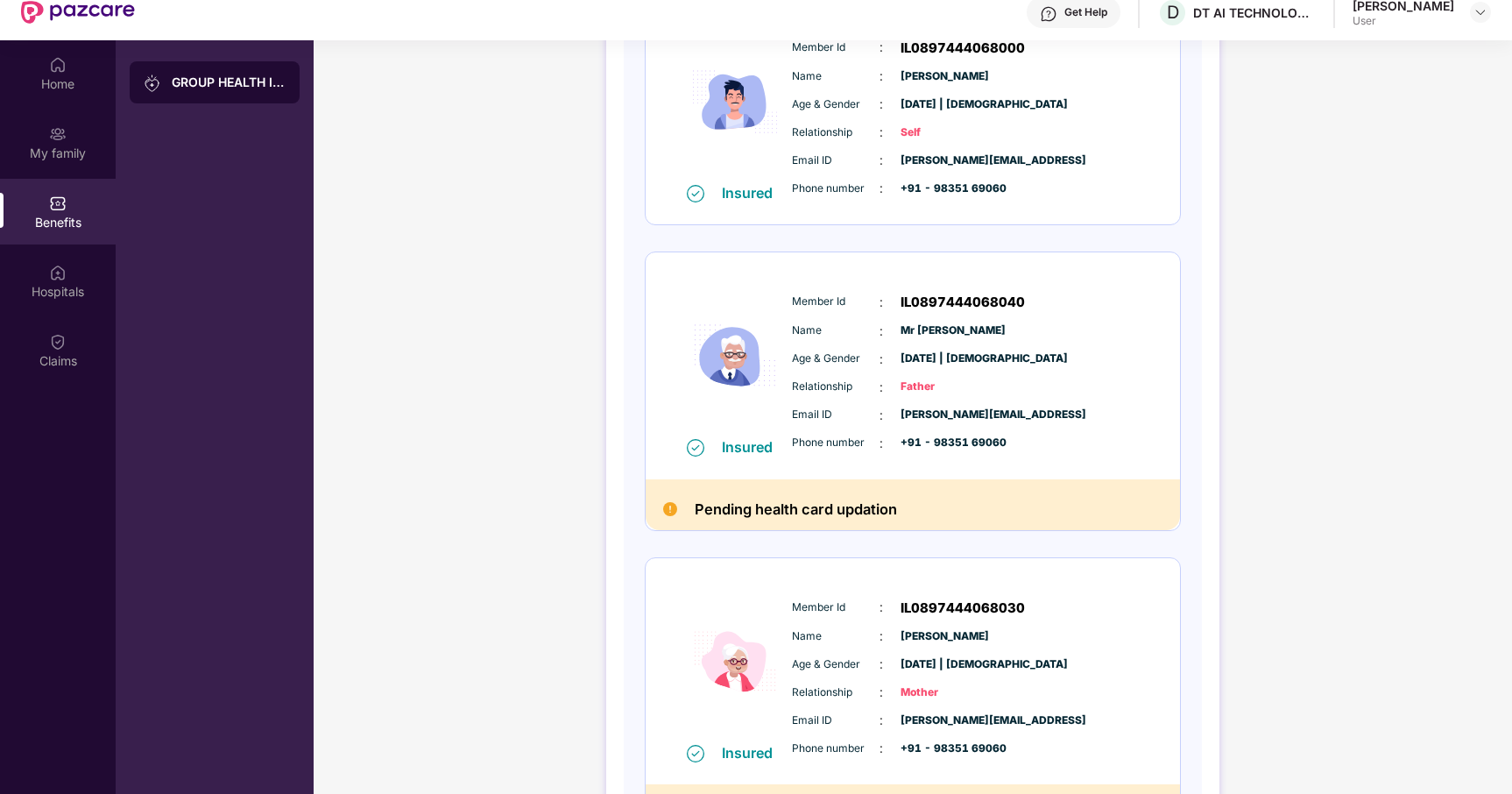
scroll to position [266, 0]
